Goal: Task Accomplishment & Management: Use online tool/utility

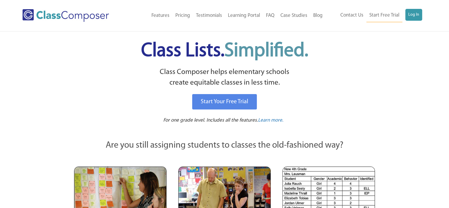
click at [404, 17] on ul "Contact Us Start Free Trial Log In" at bounding box center [380, 15] width 85 height 13
click at [426, 16] on div "Contact Us Start Free Trial Log In" at bounding box center [376, 15] width 101 height 13
click at [422, 17] on link "Log In" at bounding box center [413, 15] width 17 height 12
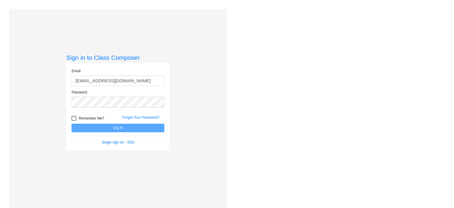
type input "cconnelly@mantuaschools.com"
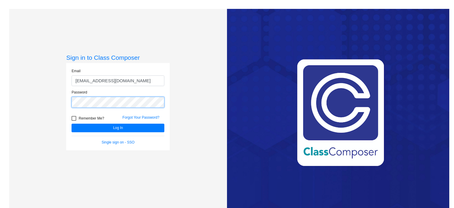
click at [71, 123] on button "Log In" at bounding box center [117, 127] width 93 height 9
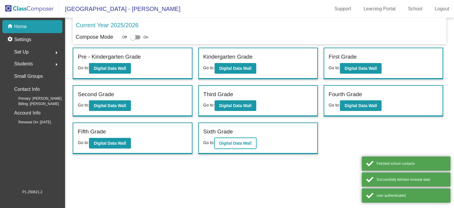
click at [240, 141] on b "Digital Data Wall" at bounding box center [235, 143] width 32 height 5
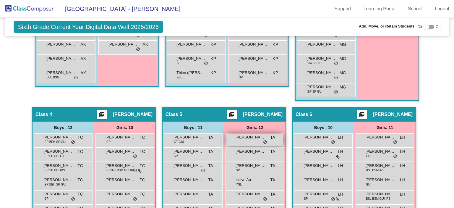
scroll to position [413, 0]
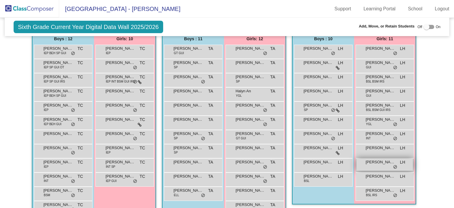
click at [371, 163] on div "Savanna Sparti LH lock do_not_disturb_alt" at bounding box center [384, 164] width 56 height 12
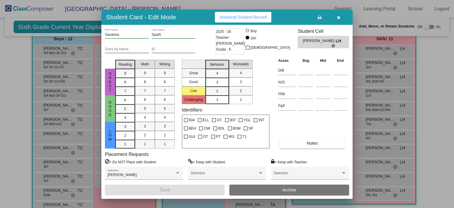
click at [338, 17] on icon "button" at bounding box center [338, 17] width 3 height 4
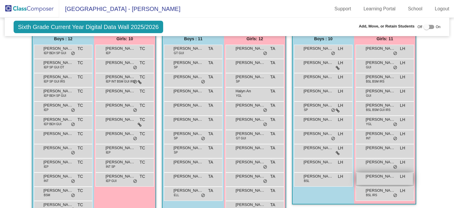
click at [371, 178] on div "Sophia Rivera LH lock do_not_disturb_alt" at bounding box center [384, 178] width 56 height 12
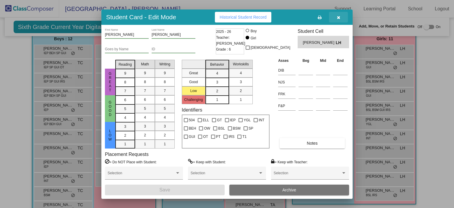
click at [338, 18] on icon "button" at bounding box center [338, 17] width 3 height 4
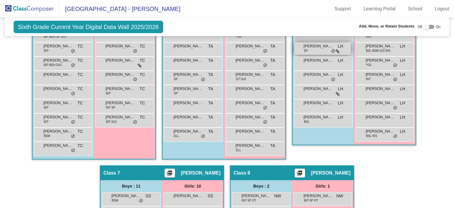
scroll to position [443, 0]
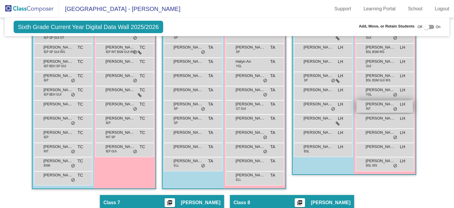
click at [361, 107] on div "Molly Croskey INT LH lock do_not_disturb_alt" at bounding box center [384, 106] width 56 height 12
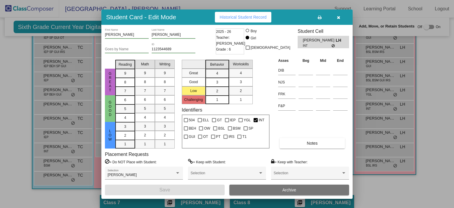
click at [337, 17] on icon "button" at bounding box center [338, 17] width 3 height 4
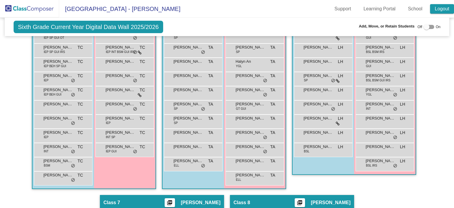
click at [441, 10] on link "Logout" at bounding box center [442, 8] width 24 height 9
